Goal: Information Seeking & Learning: Learn about a topic

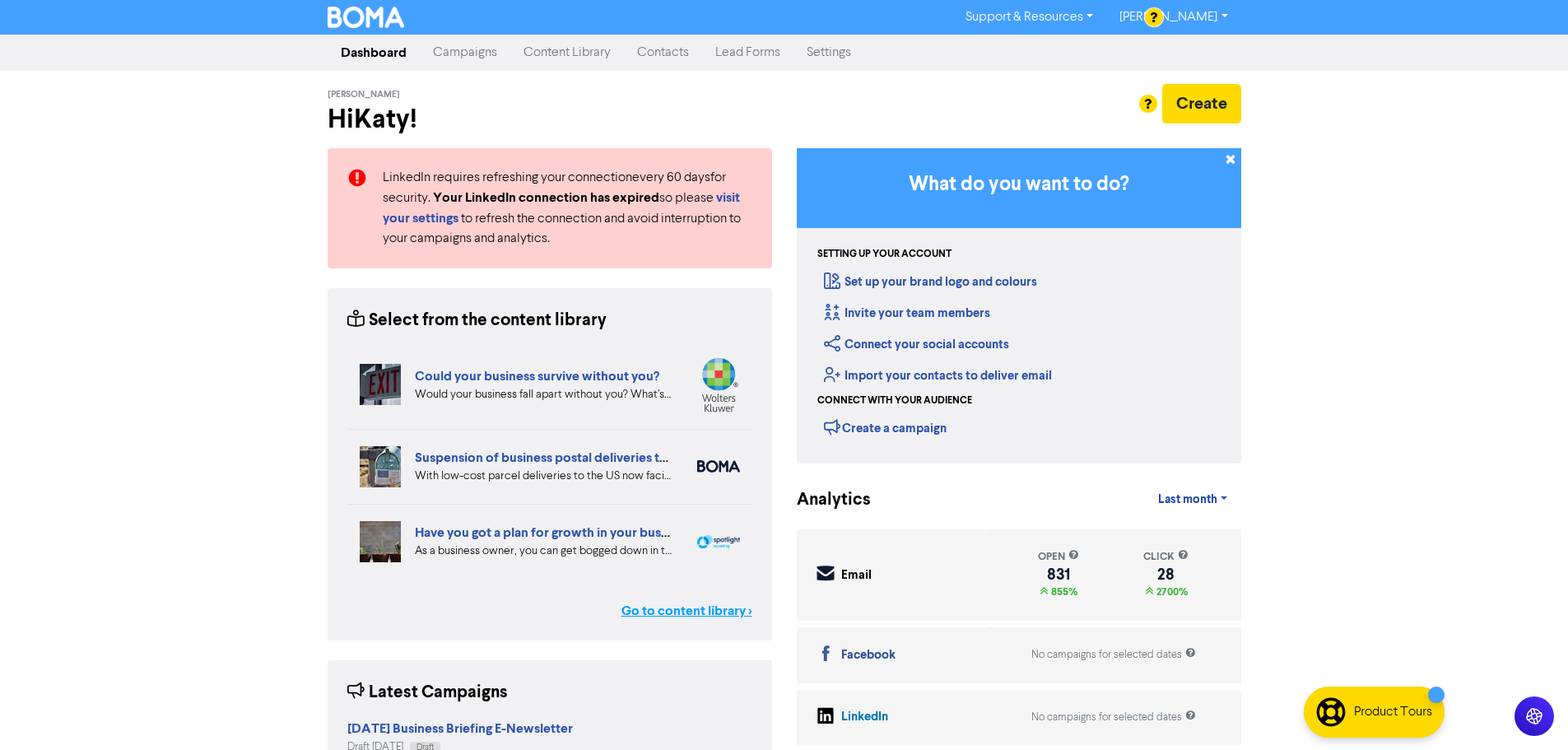
click at [659, 610] on link "Go to content library >" at bounding box center [686, 610] width 131 height 20
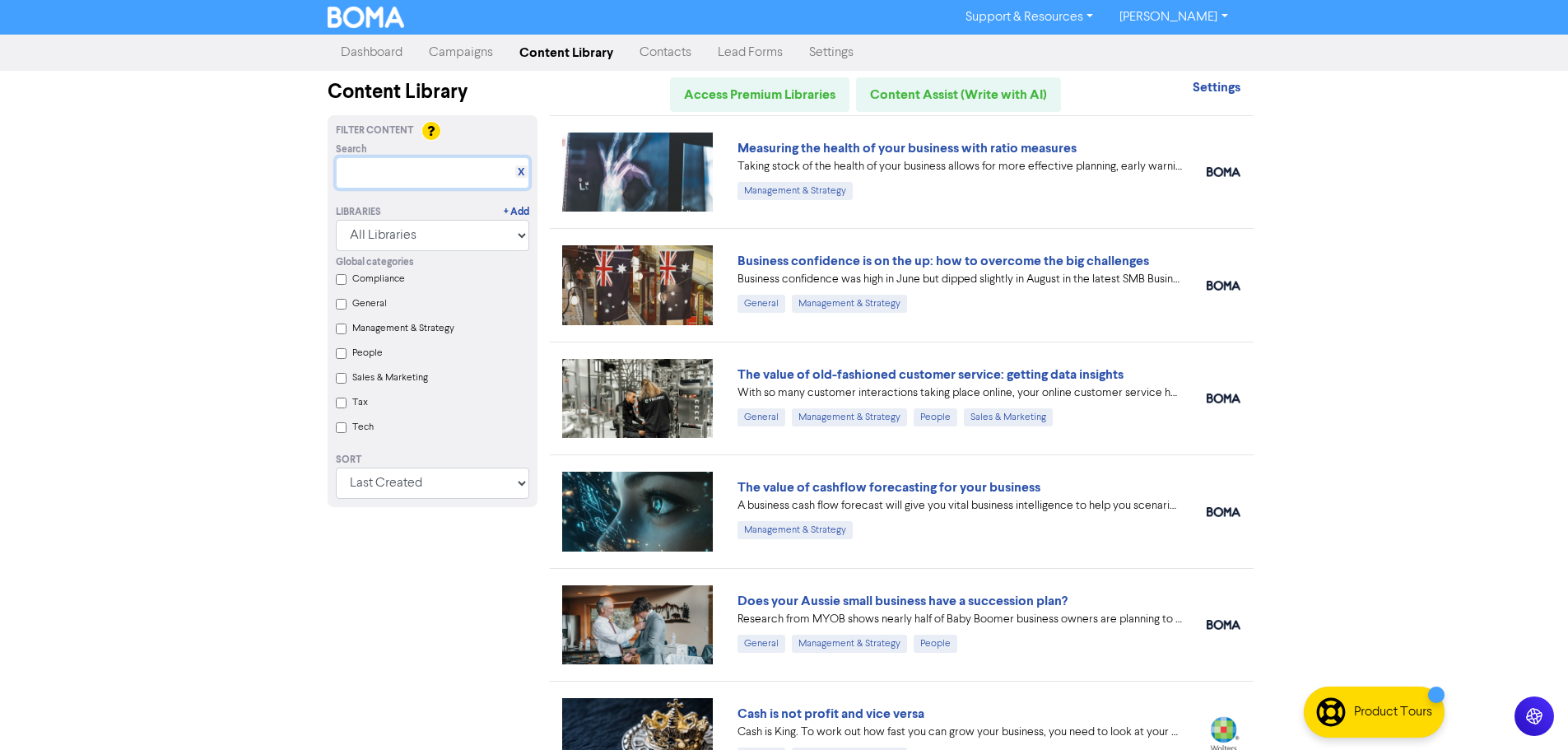
click at [417, 186] on input "text" at bounding box center [432, 173] width 193 height 31
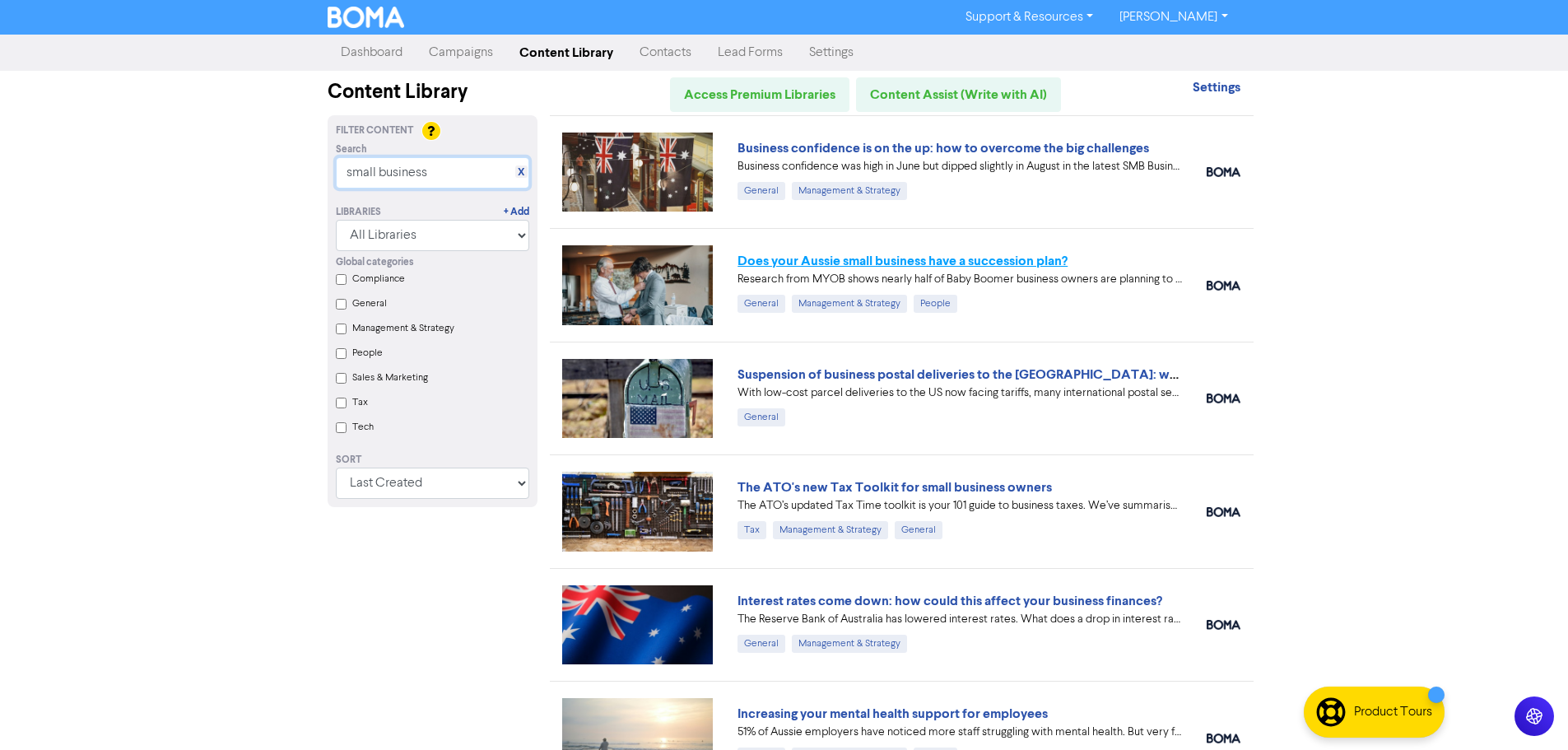
type input "small business"
click at [803, 265] on link "Does your Aussie small business have a succession plan?" at bounding box center [902, 260] width 330 height 16
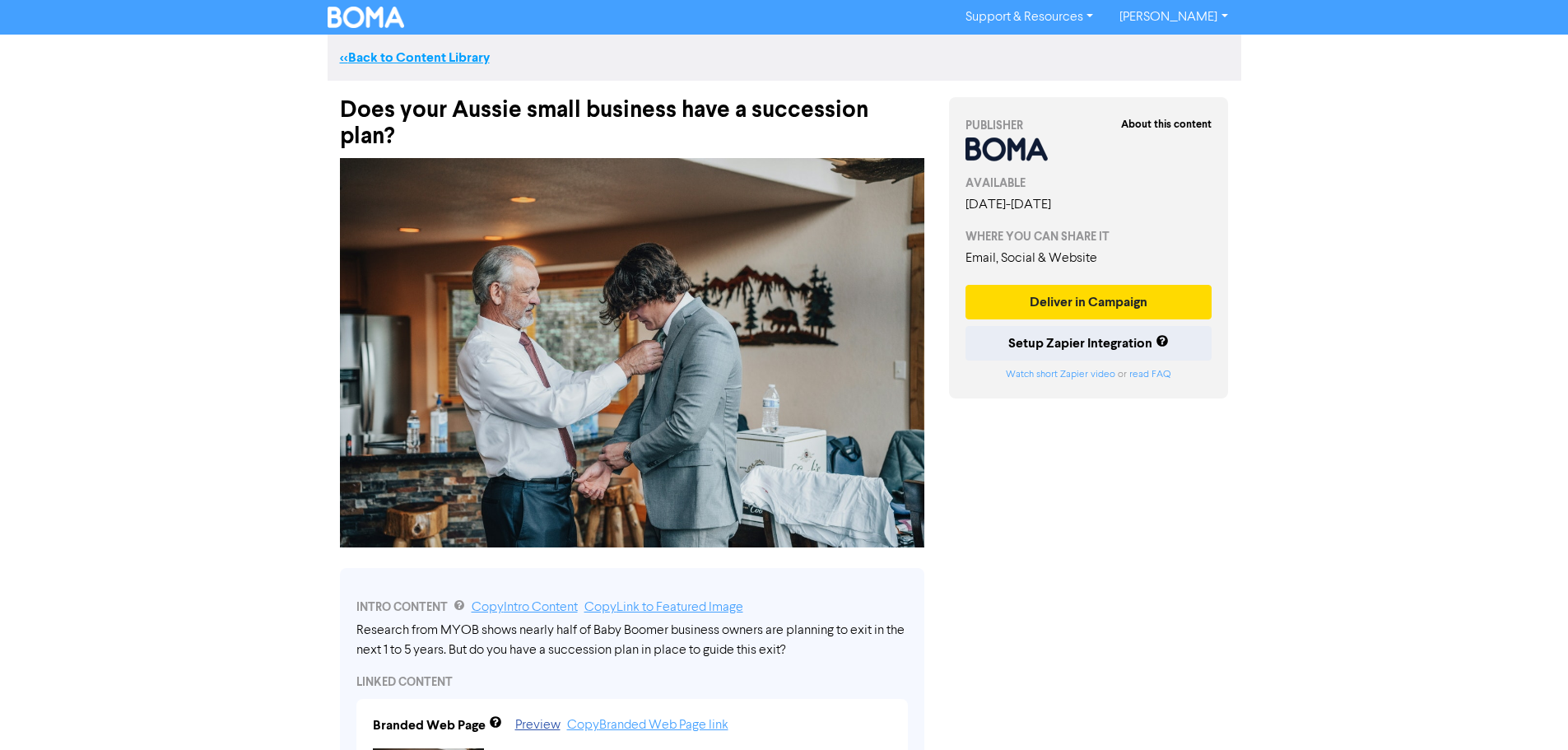
click at [446, 64] on link "<< Back to Content Library" at bounding box center [415, 57] width 149 height 16
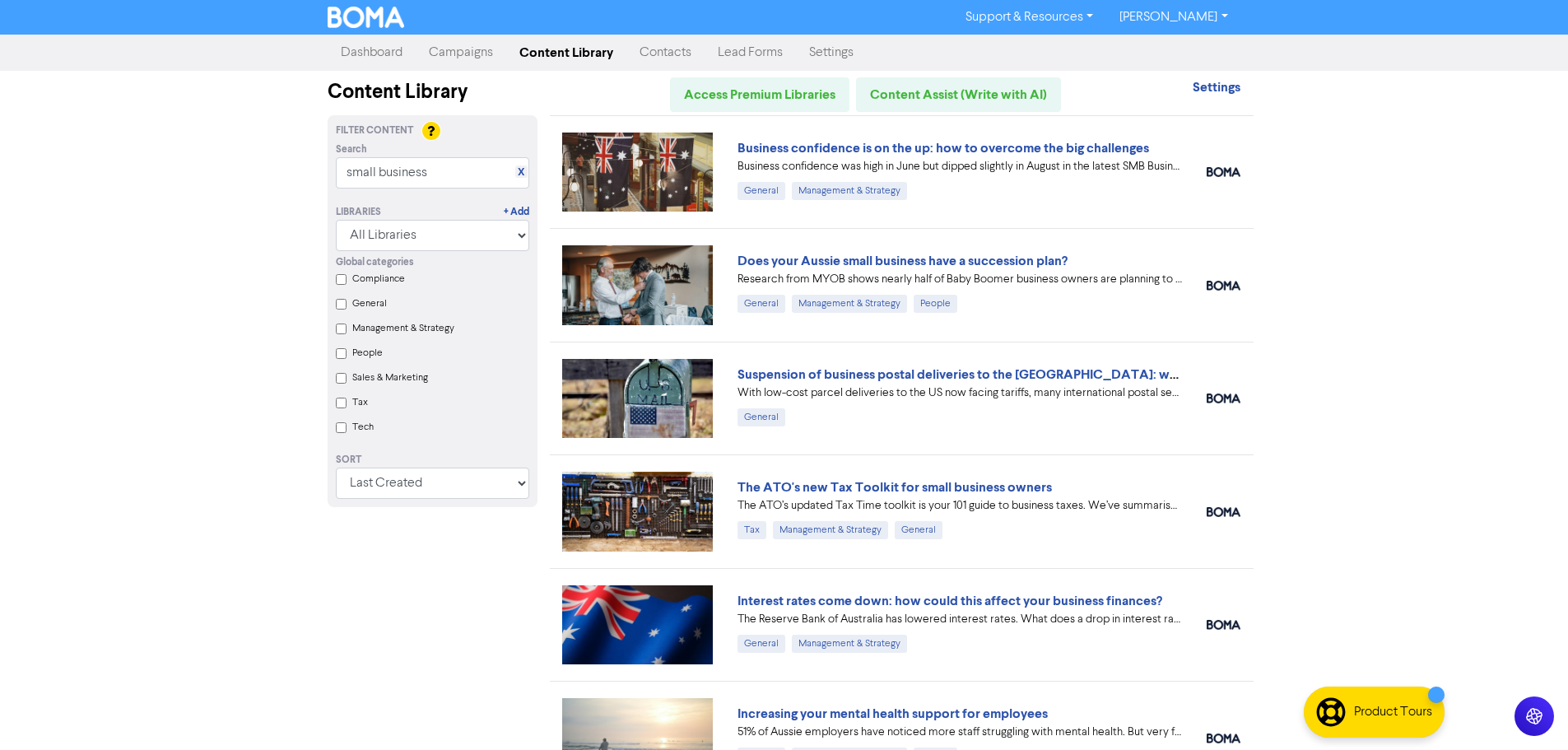
click at [424, 192] on div "Libraries + Add All Libraries BOMA Other Partners Xero" at bounding box center [433, 219] width 218 height 63
drag, startPoint x: 447, startPoint y: 178, endPoint x: 228, endPoint y: 167, distance: 219.3
click at [228, 167] on div "Support & Resources Video Tutorials FAQ & Guides Marketing Education Katy Day L…" at bounding box center [784, 375] width 1568 height 750
click at [435, 171] on input "small business" at bounding box center [432, 173] width 193 height 31
drag, startPoint x: 435, startPoint y: 171, endPoint x: 95, endPoint y: 170, distance: 340.0
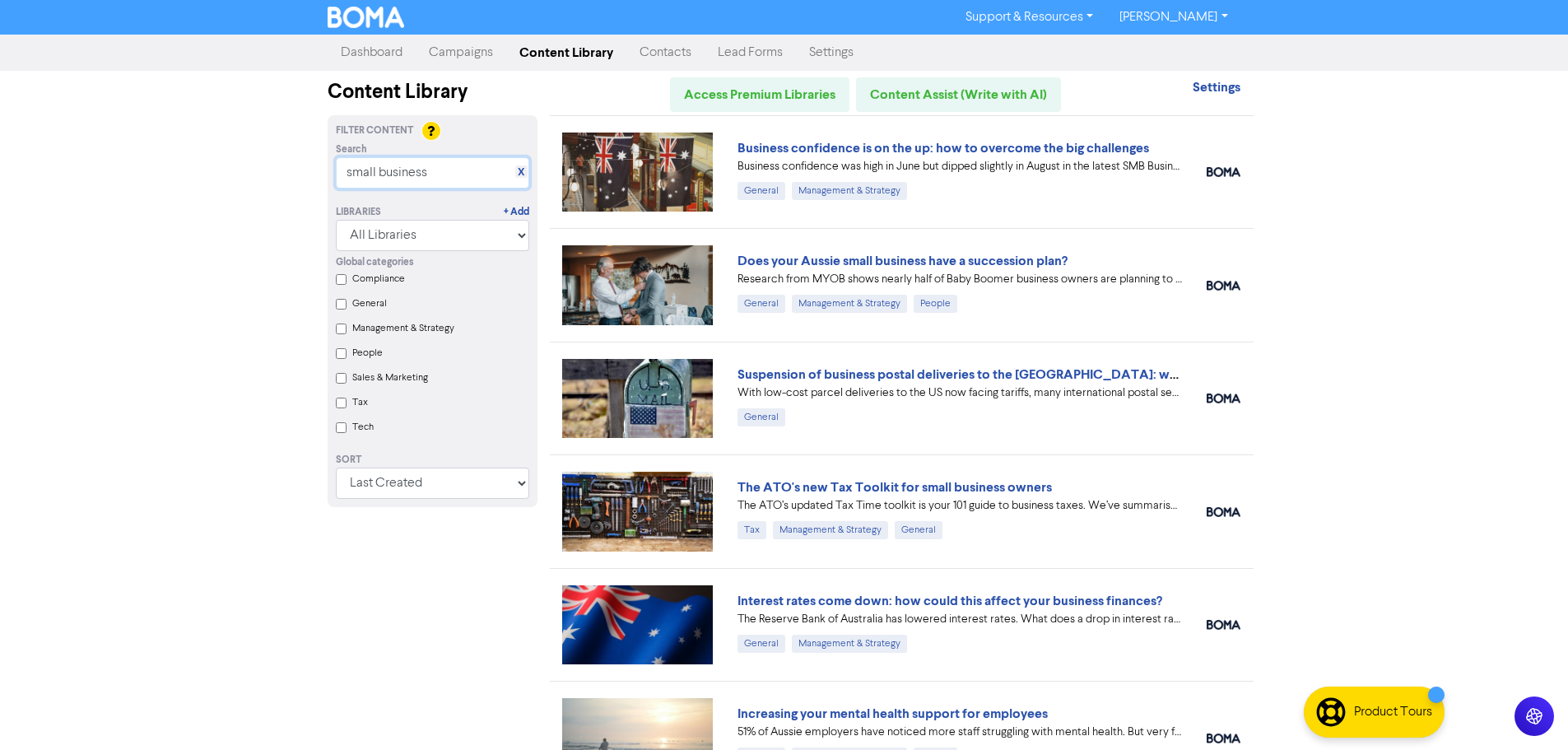
click at [95, 170] on div "Support & Resources Video Tutorials FAQ & Guides Marketing Education Katy Day L…" at bounding box center [784, 375] width 1568 height 750
type input "k"
type input "j"
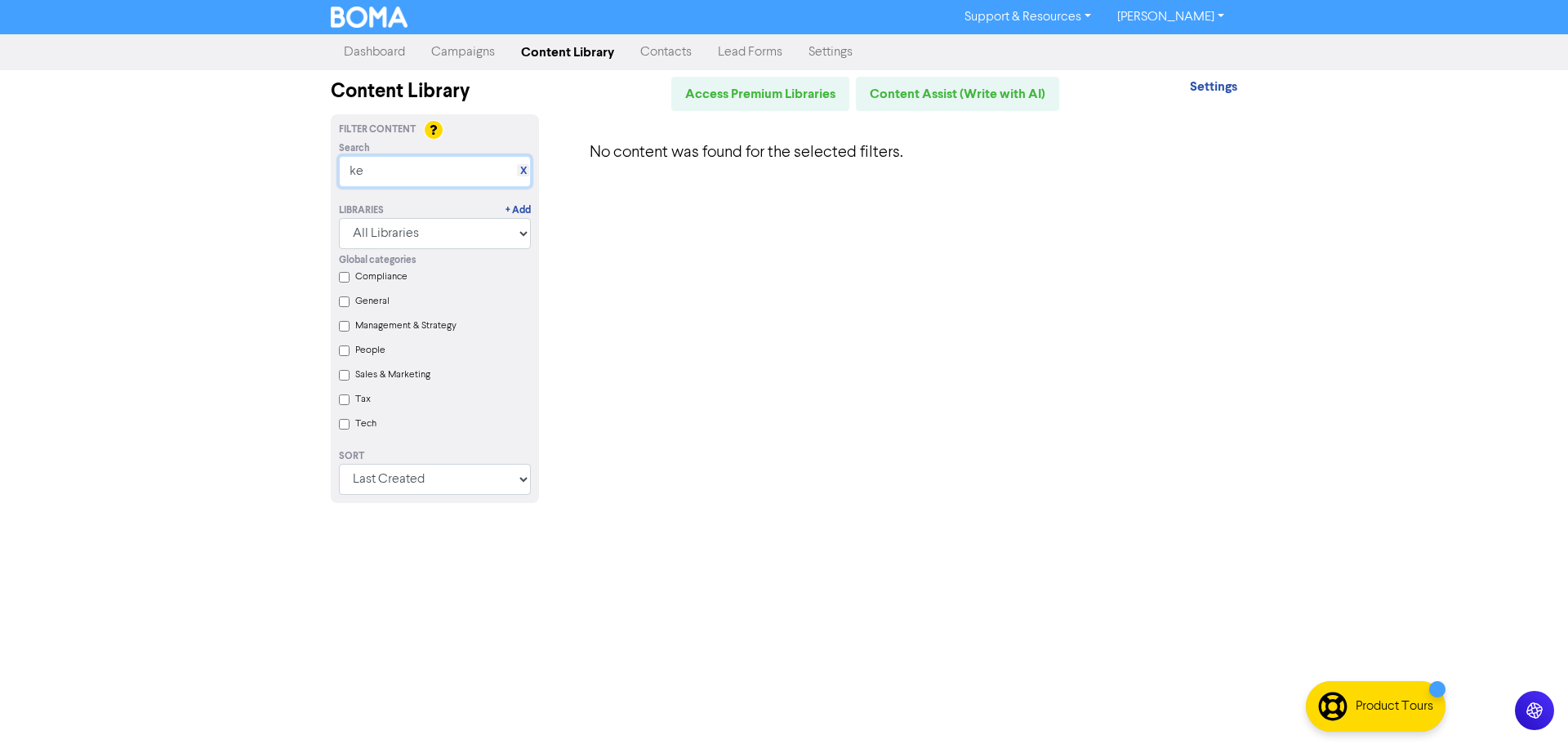
type input "k"
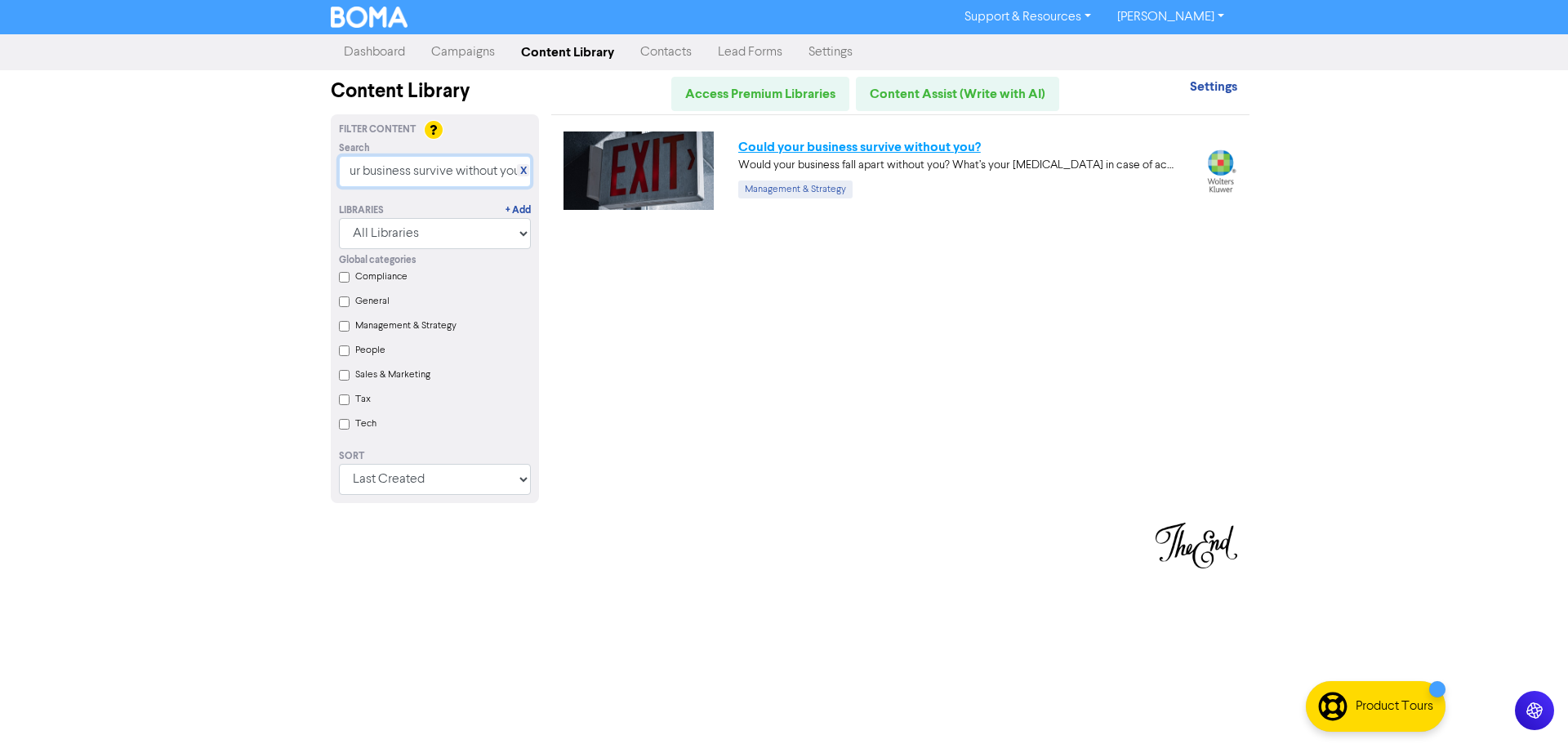
type input "could your business survive without you"
click at [814, 141] on link "Could your business survive without you?" at bounding box center [859, 147] width 243 height 16
